Goal: Information Seeking & Learning: Learn about a topic

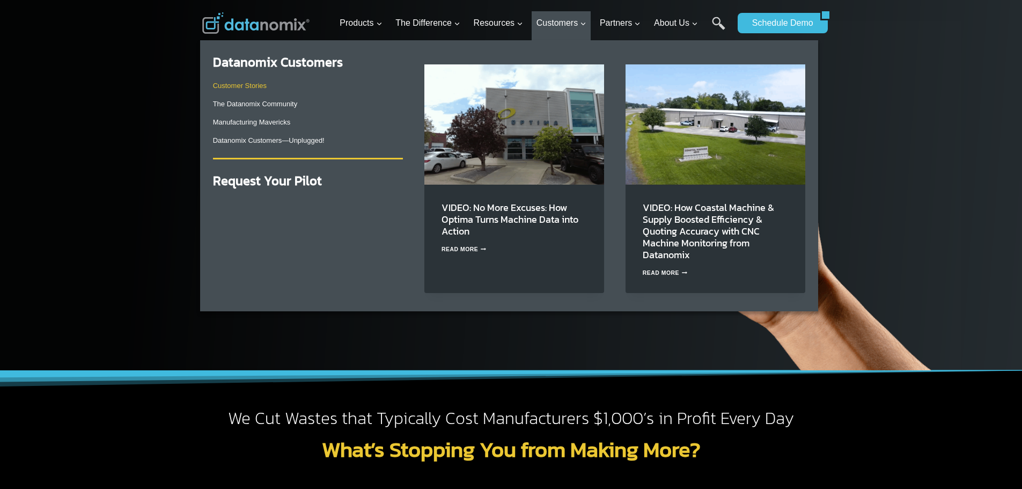
click at [245, 83] on link "Customer Stories" at bounding box center [240, 86] width 54 height 8
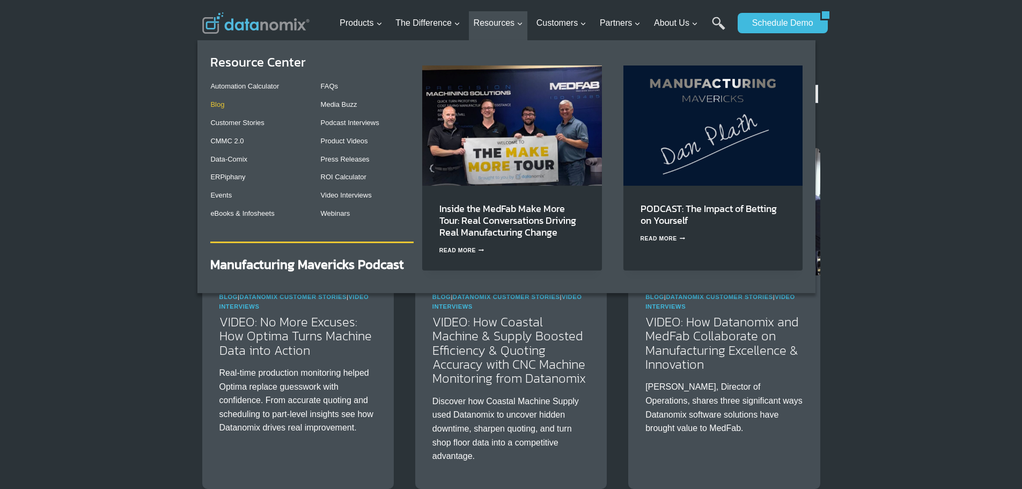
click at [224, 108] on link "Blog" at bounding box center [217, 104] width 14 height 8
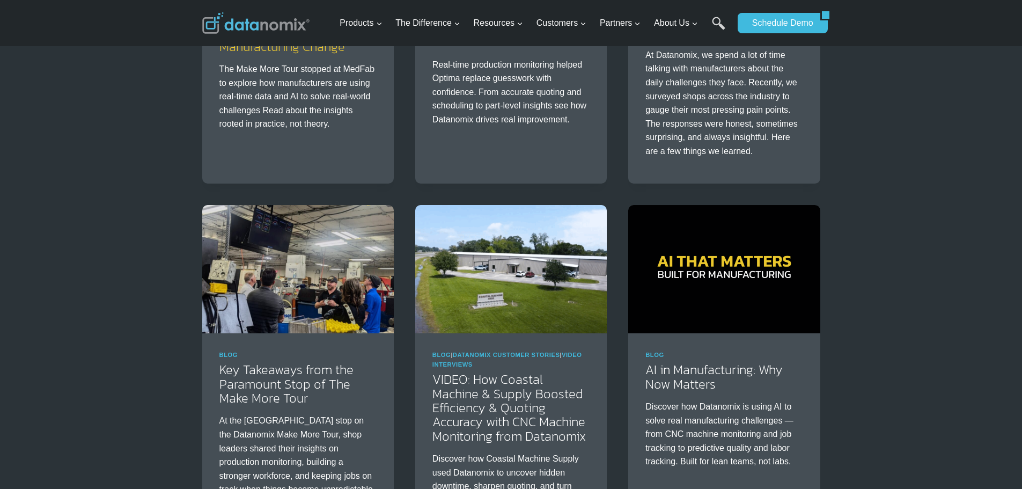
scroll to position [358, 0]
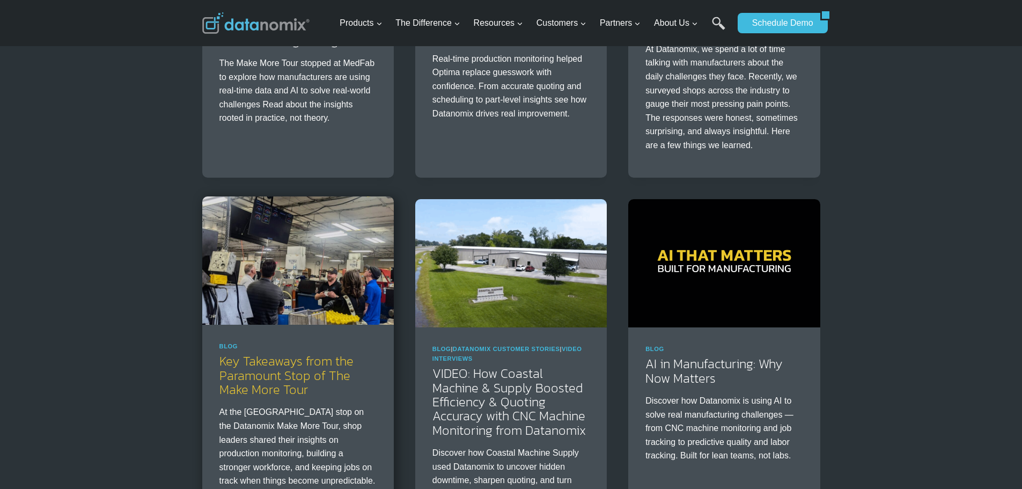
click at [279, 371] on link "Key Takeaways from the Paramount Stop of The Make More Tour" at bounding box center [286, 374] width 134 height 47
